Goal: Task Accomplishment & Management: Manage account settings

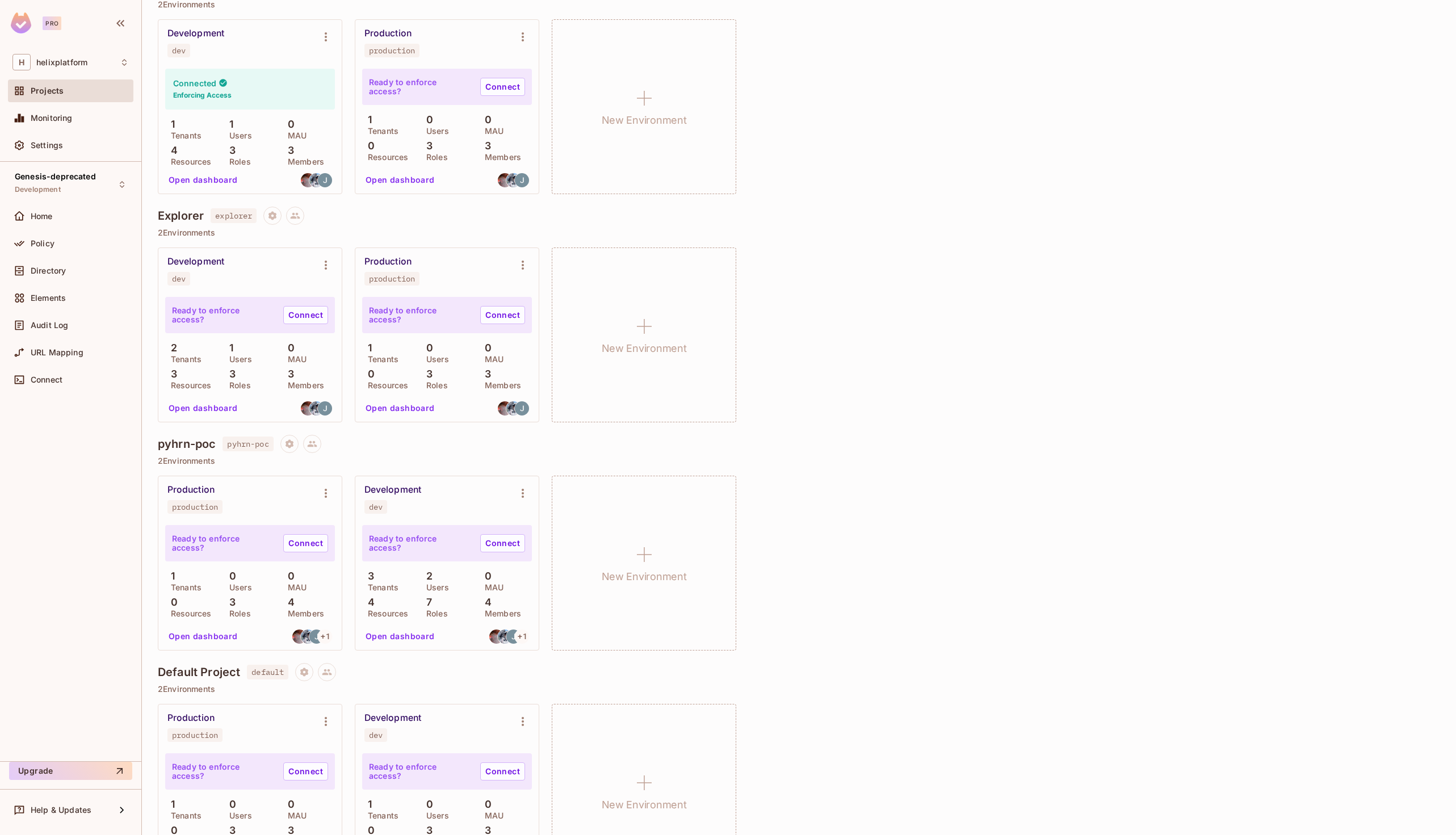
scroll to position [875, 0]
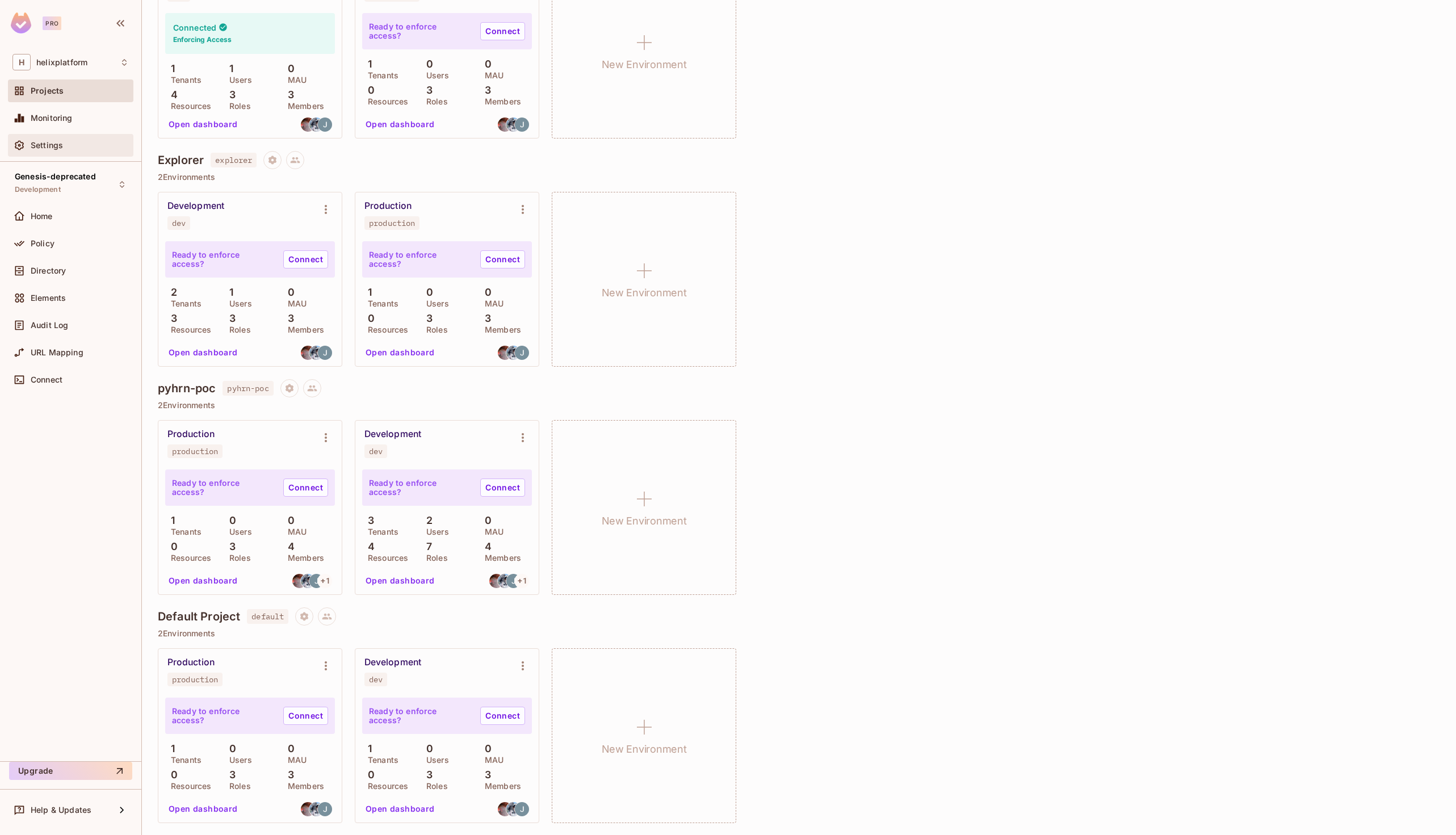
click at [101, 142] on div "Settings" at bounding box center [79, 145] width 98 height 9
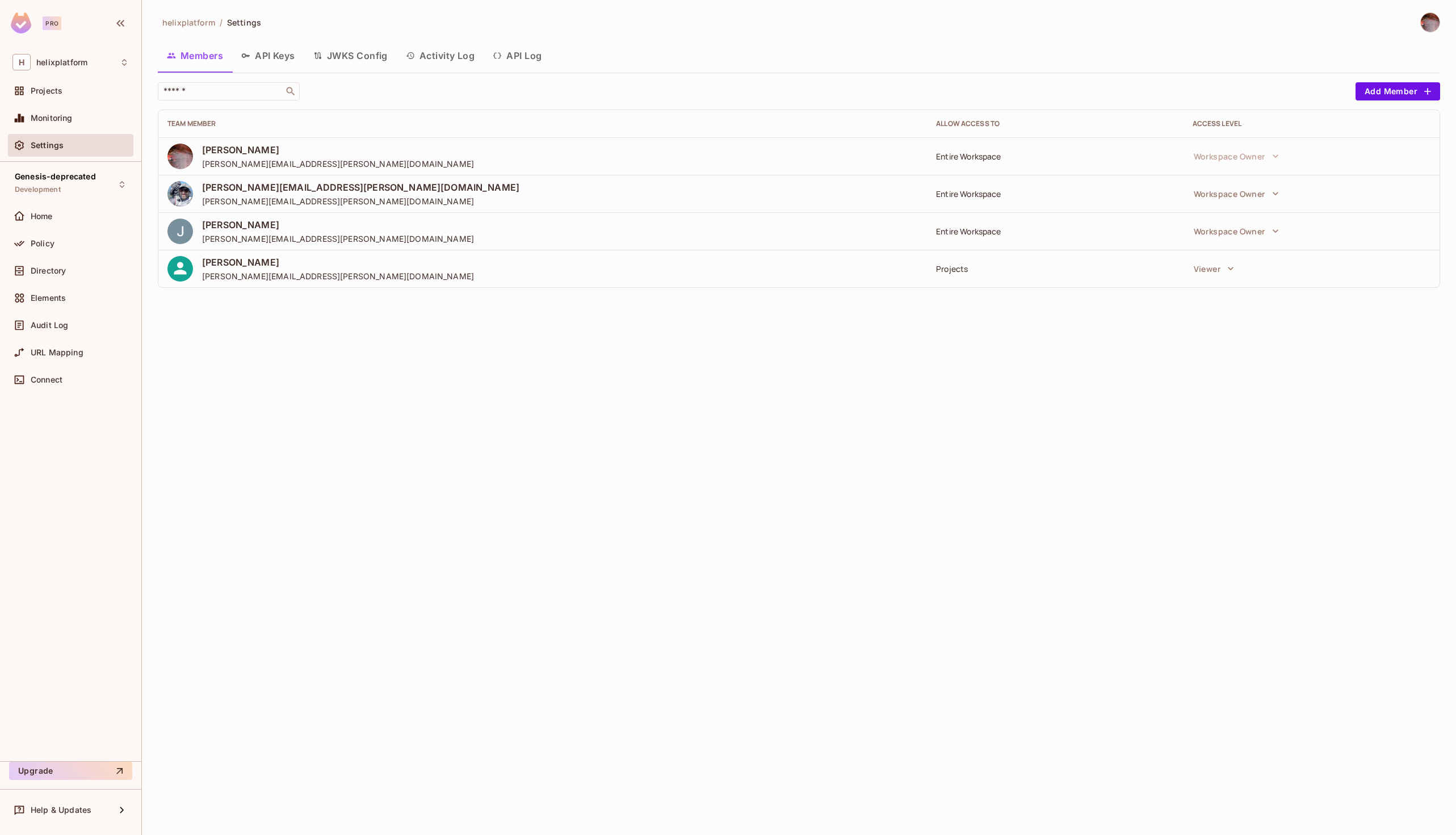
click at [270, 53] on button "API Keys" at bounding box center [268, 56] width 72 height 28
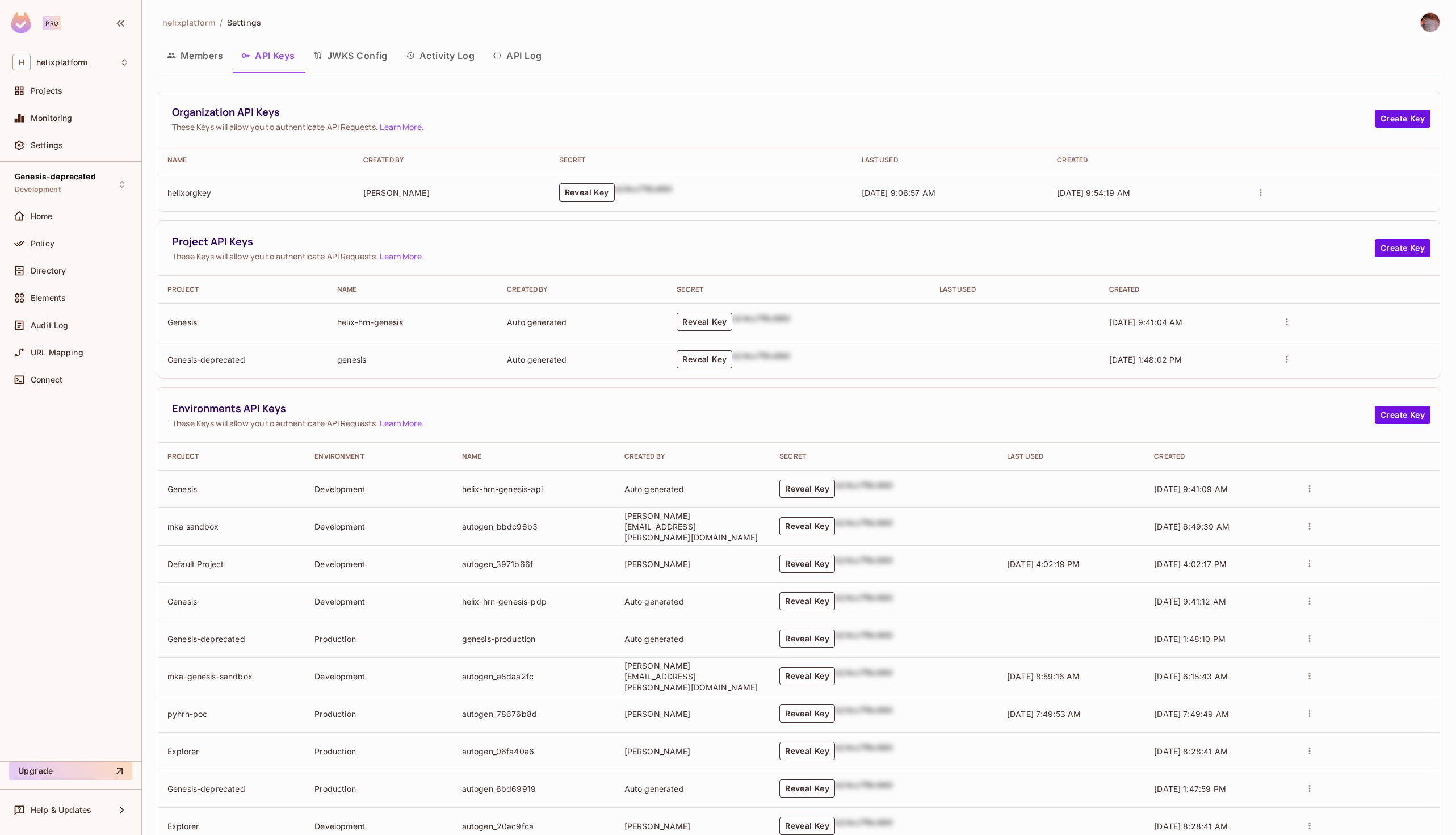
scroll to position [71, 0]
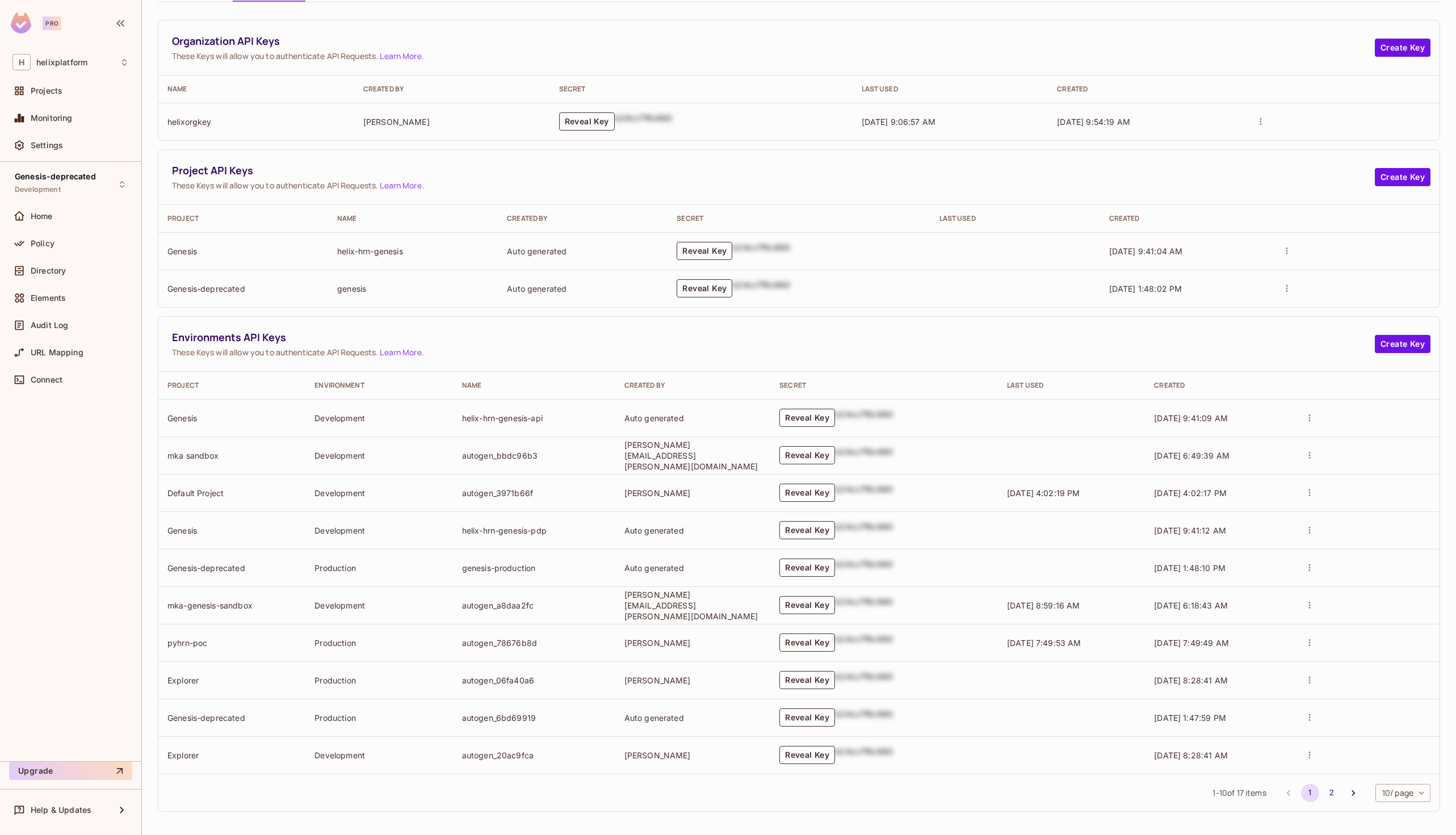
click at [827, 643] on button "Reveal Key" at bounding box center [807, 643] width 56 height 18
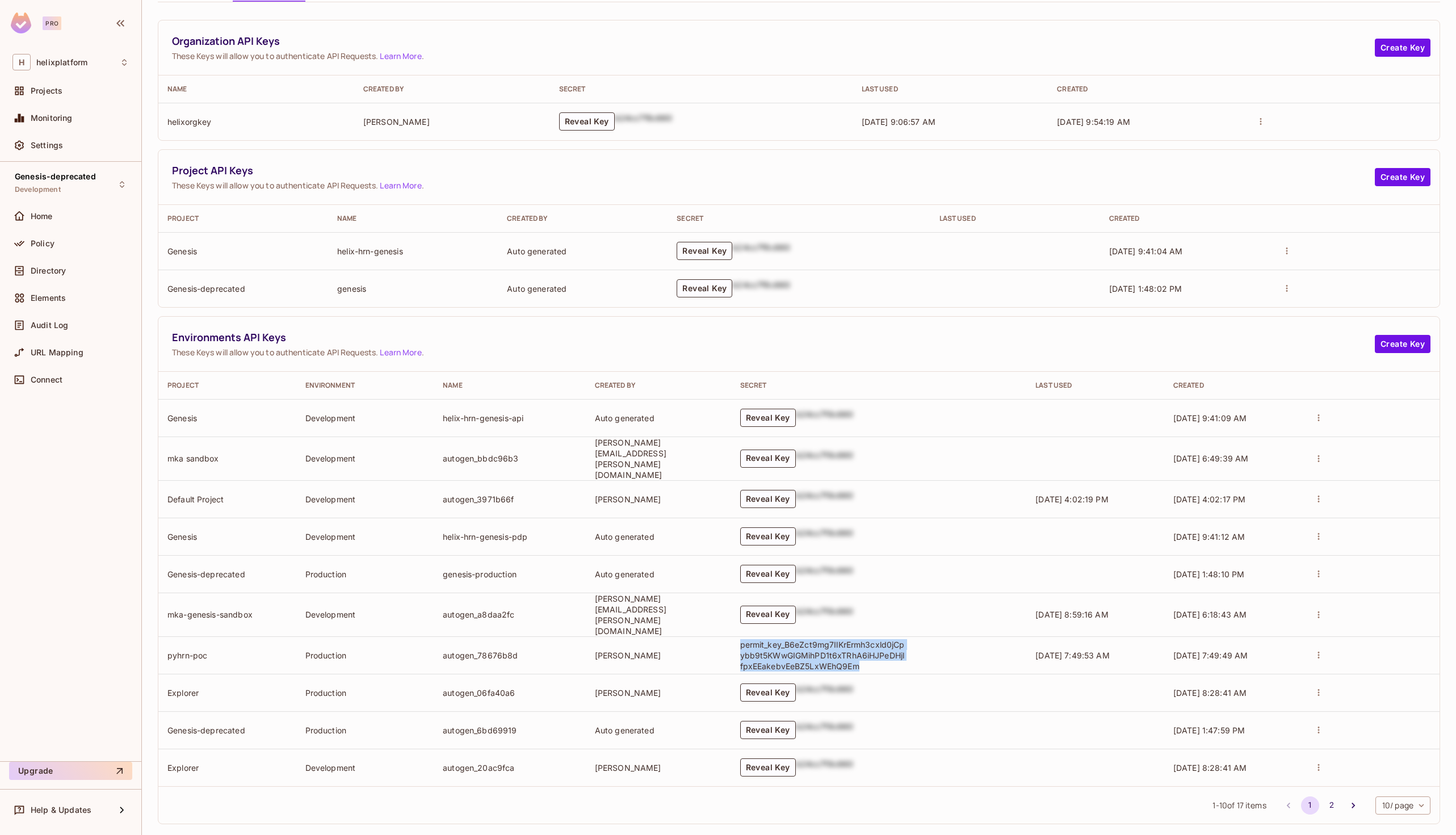
drag, startPoint x: 764, startPoint y: 630, endPoint x: 901, endPoint y: 651, distance: 138.6
click at [901, 651] on p "permit_key_B6eZct9mg7IlKrErmh3cxld0jCpybb9t5KWwGIGMihPD1t6xTRhA6iHJPeDHjlfpxEEa…" at bounding box center [822, 655] width 164 height 33
copy p "permit_key_B6eZct9mg7IlKrErmh3cxld0jCpybb9t5KWwGIGMihPD1t6xTRhA6iHJPeDHjlfpxEEa…"
